Goal: Transaction & Acquisition: Purchase product/service

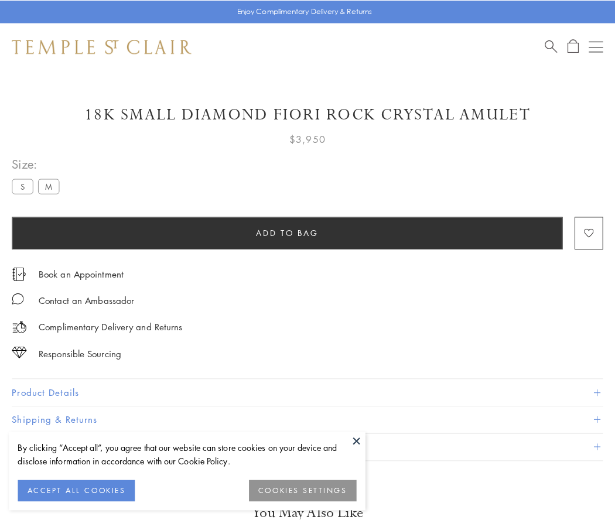
scroll to position [11, 0]
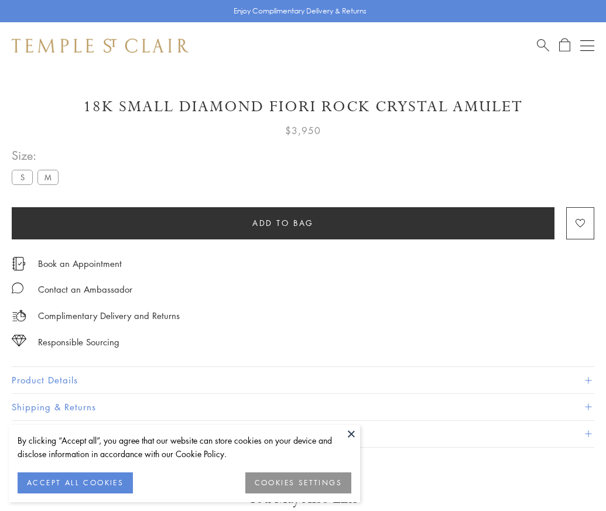
click at [283, 222] on span "Add to bag" at bounding box center [282, 223] width 61 height 13
